Goal: Information Seeking & Learning: Learn about a topic

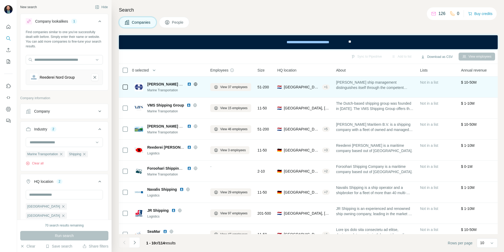
scroll to position [90, 0]
click at [188, 84] on img at bounding box center [189, 84] width 4 height 4
click at [235, 87] on span "View 37 employees" at bounding box center [233, 87] width 27 height 5
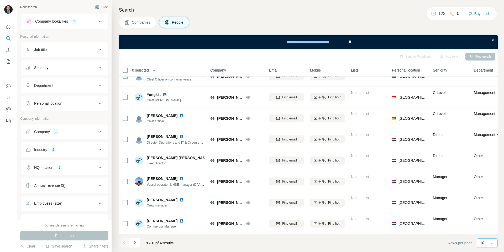
click at [496, 245] on input at bounding box center [503, 243] width 16 height 6
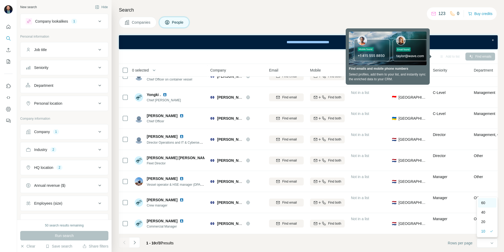
click at [487, 203] on div "60" at bounding box center [487, 202] width 12 height 5
click at [375, 20] on div "Companies People" at bounding box center [308, 22] width 379 height 11
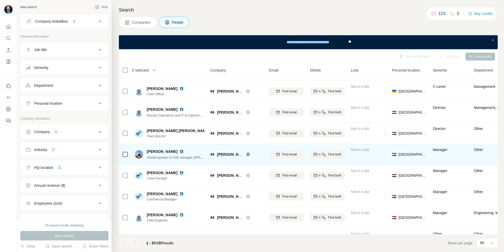
scroll to position [84, 0]
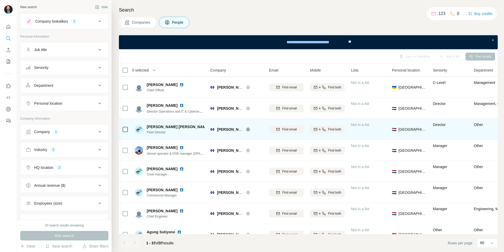
click at [212, 126] on img at bounding box center [213, 126] width 2 height 4
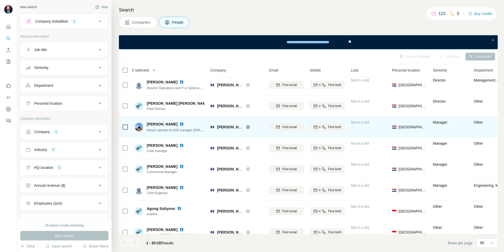
scroll to position [0, 0]
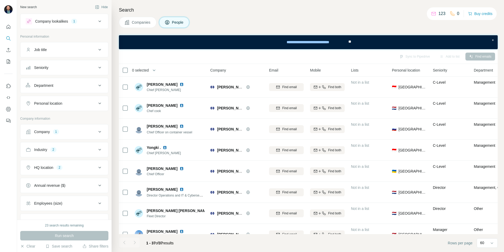
click at [147, 27] on button "Companies" at bounding box center [138, 22] width 38 height 11
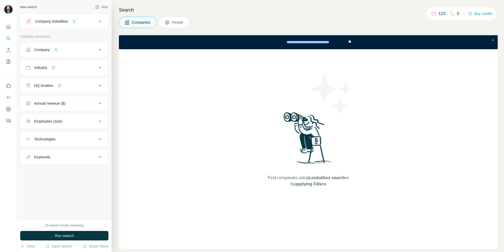
click at [90, 23] on div "Company lookalikes 1" at bounding box center [61, 21] width 71 height 6
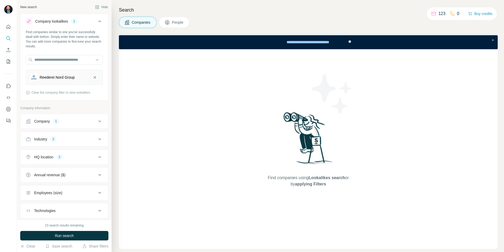
click at [94, 103] on div "Company lookalikes 1 Find companies similar to one you've successfully dealt wi…" at bounding box center [64, 125] width 88 height 222
drag, startPoint x: 124, startPoint y: 83, endPoint x: 127, endPoint y: 78, distance: 6.2
click at [124, 83] on div "Find companies using Lookalikes search or by applying Filters" at bounding box center [308, 148] width 379 height 199
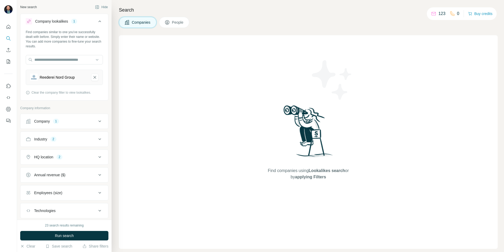
click at [141, 21] on span "Companies" at bounding box center [141, 22] width 19 height 5
click at [51, 234] on button "Run search" at bounding box center [64, 235] width 88 height 9
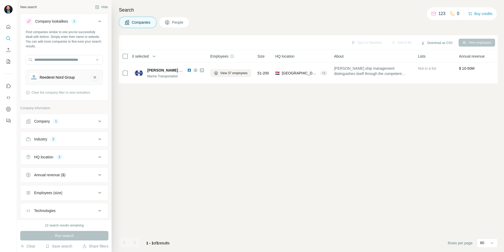
click at [96, 77] on icon "Reederei Nord Group-remove-button" at bounding box center [94, 77] width 5 height 5
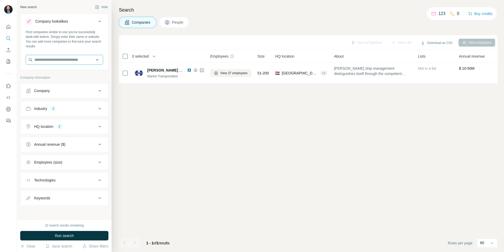
click at [87, 60] on input "text" at bounding box center [64, 59] width 77 height 9
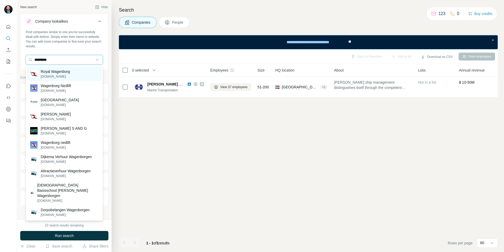
type input "*********"
click at [58, 74] on p "[DOMAIN_NAME]" at bounding box center [55, 76] width 29 height 5
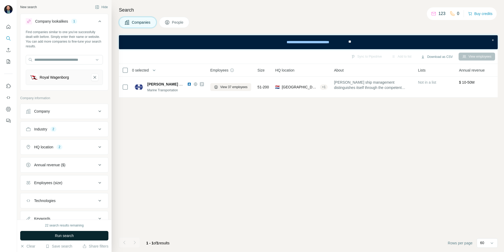
click at [60, 236] on span "Run search" at bounding box center [64, 235] width 19 height 5
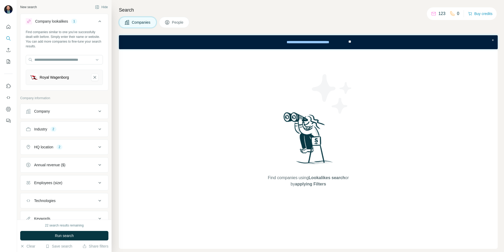
scroll to position [1, 0]
click at [60, 234] on span "Run search" at bounding box center [64, 235] width 19 height 5
